Goal: Transaction & Acquisition: Purchase product/service

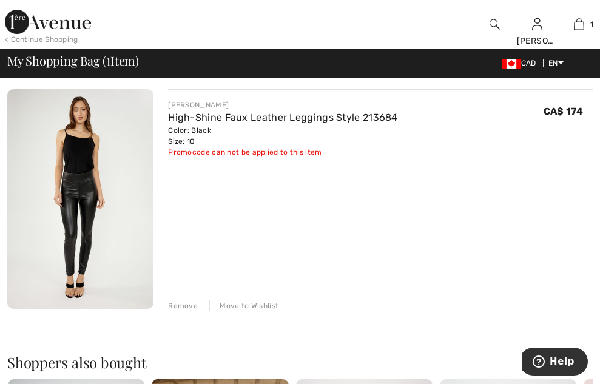
scroll to position [121, 0]
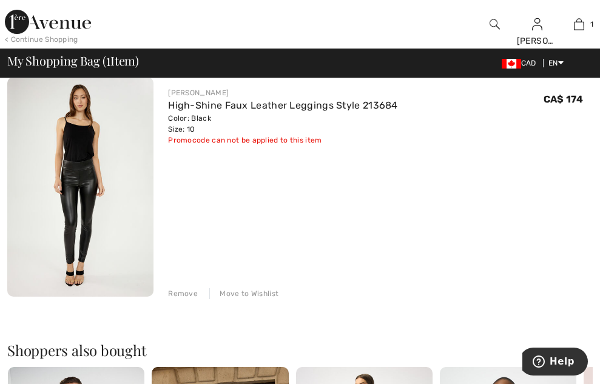
click at [0, 0] on span "Proceed to Payment" at bounding box center [0, 0] width 0 height 0
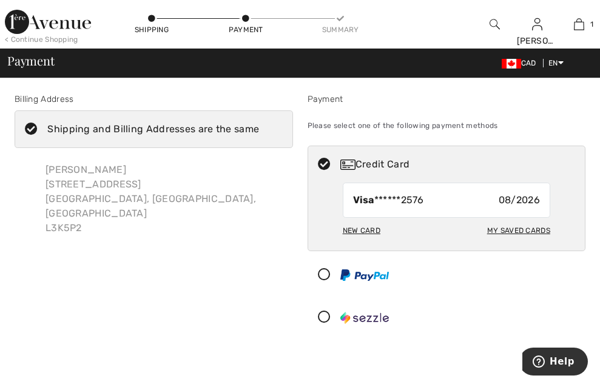
click at [343, 241] on div "New Card" at bounding box center [362, 230] width 38 height 21
radio input "true"
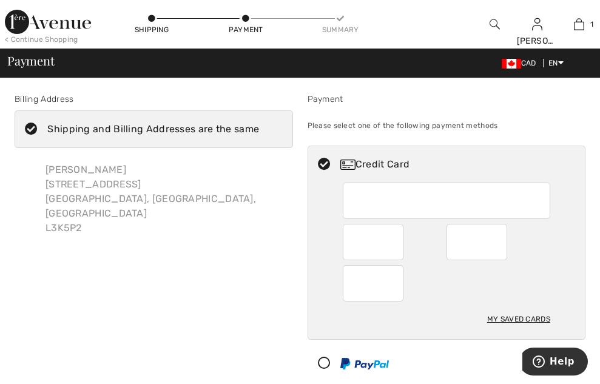
click at [308, 370] on icon at bounding box center [324, 363] width 32 height 13
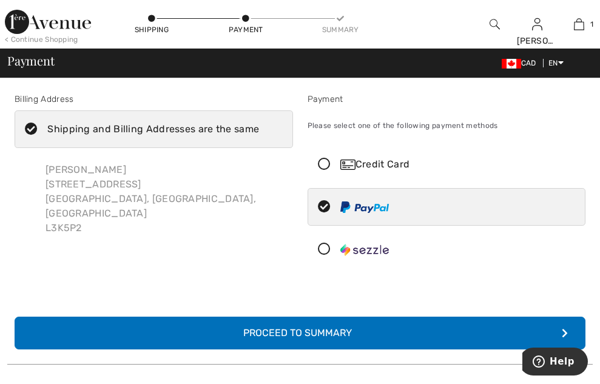
click at [235, 340] on div "Proceed to Summary" at bounding box center [299, 333] width 133 height 15
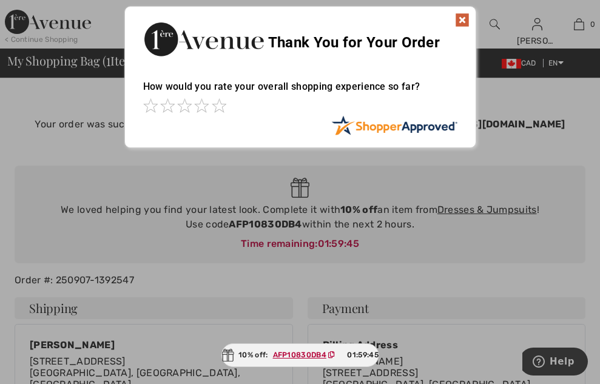
click at [458, 19] on img at bounding box center [462, 20] width 15 height 15
